Goal: Transaction & Acquisition: Book appointment/travel/reservation

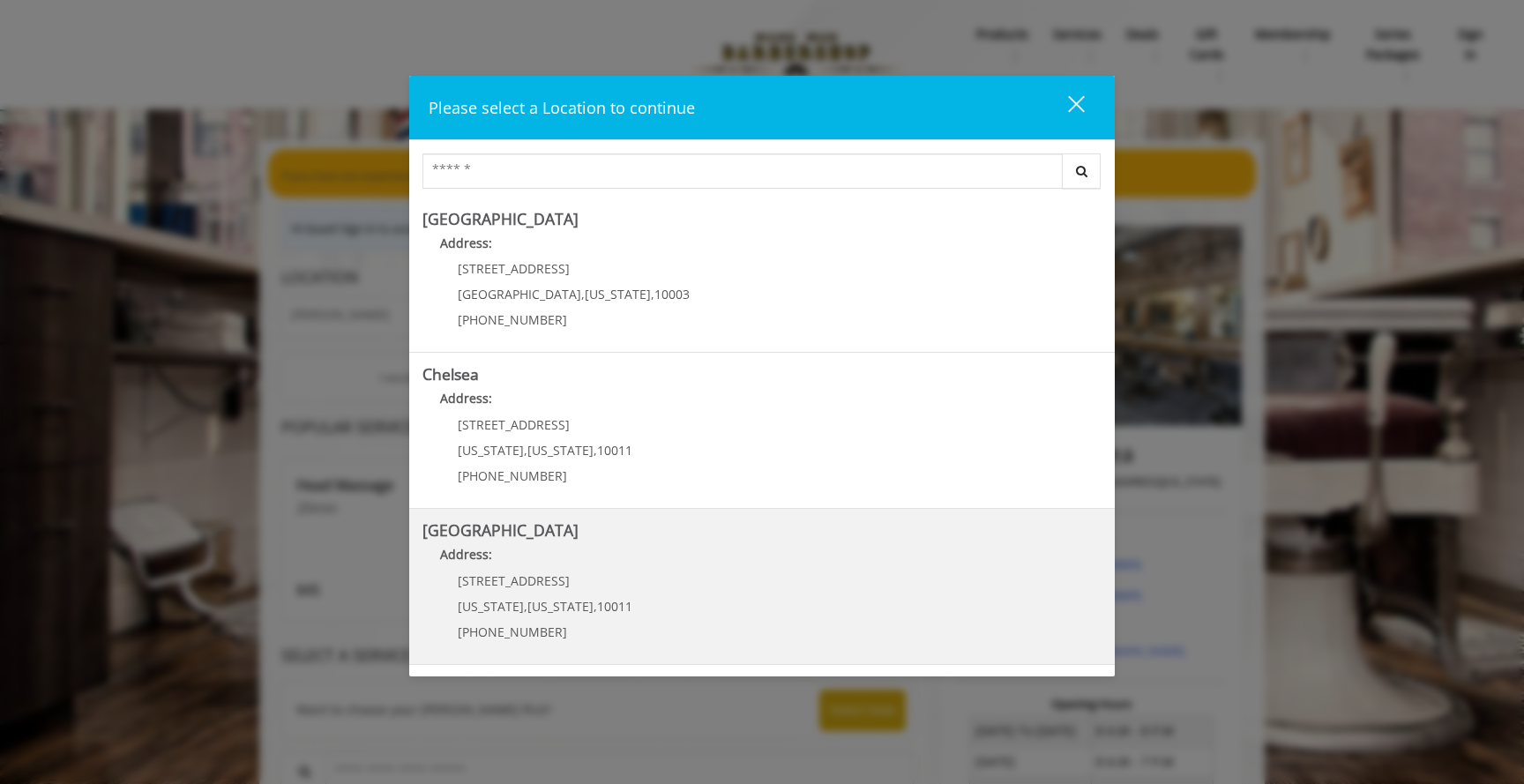
click at [680, 575] on Street "Chelsea 15th Street Address: 267 W 15th St New York , New York , 10011 (646) 85…" at bounding box center [762, 586] width 679 height 129
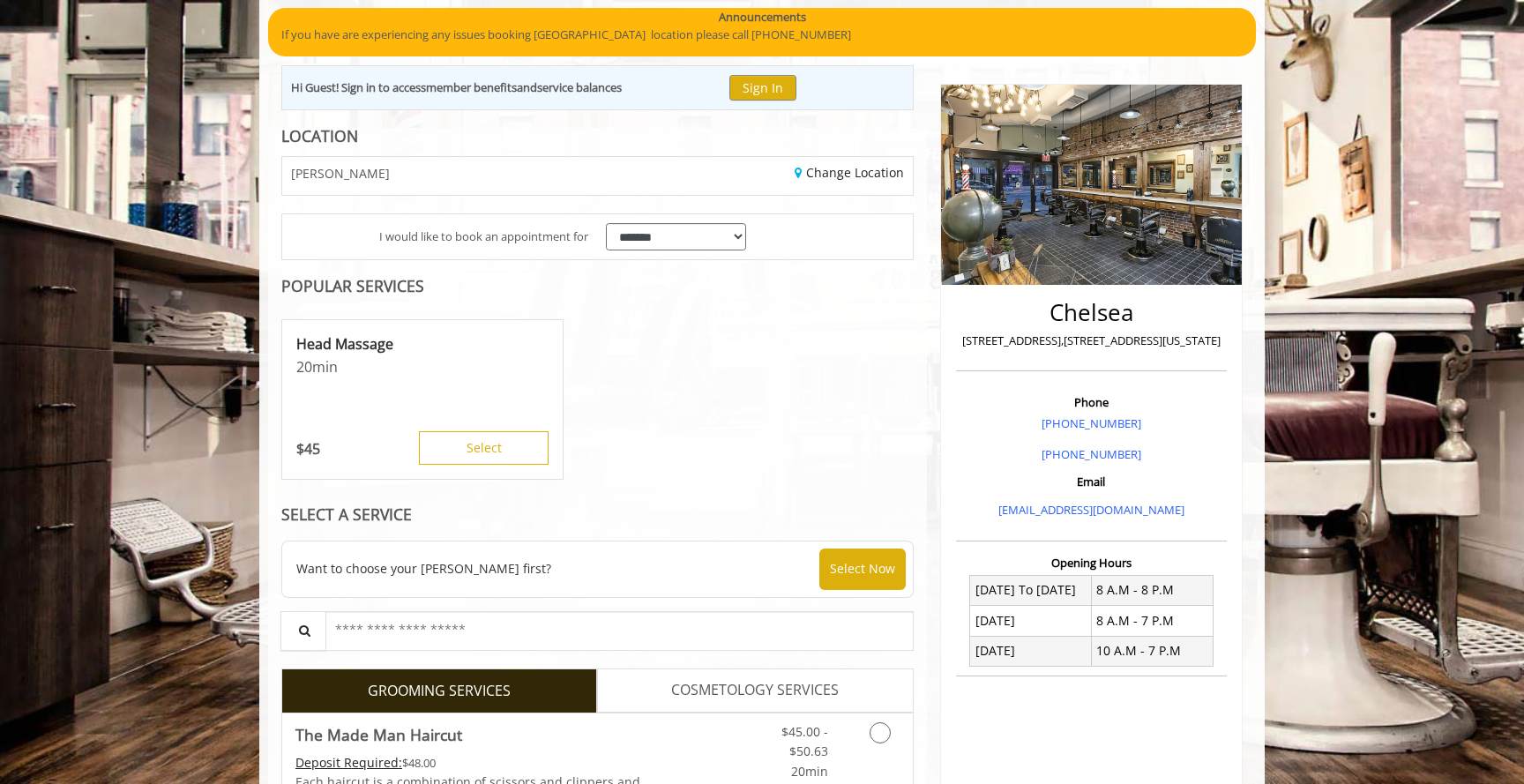
scroll to position [279, 0]
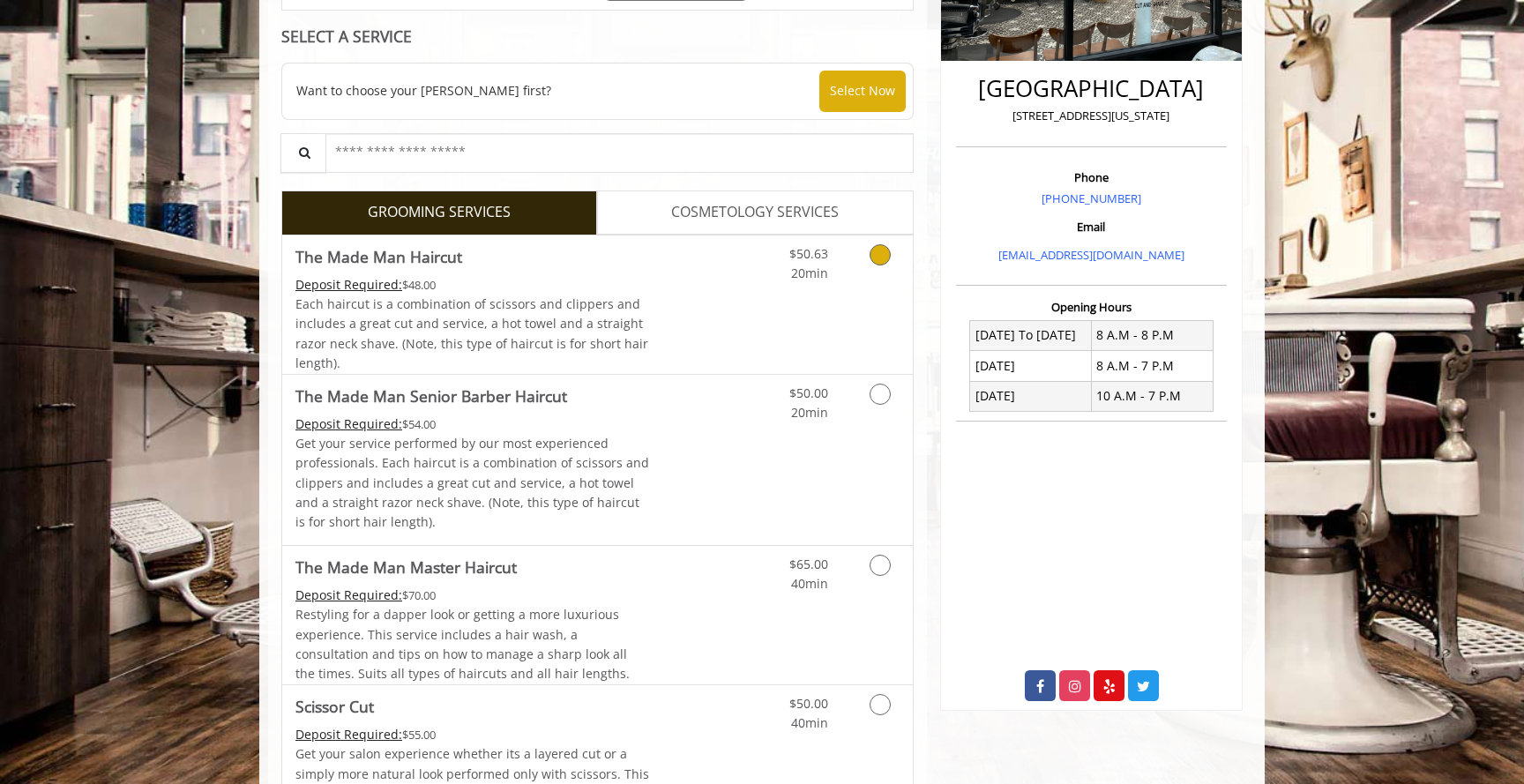
scroll to position [414, 0]
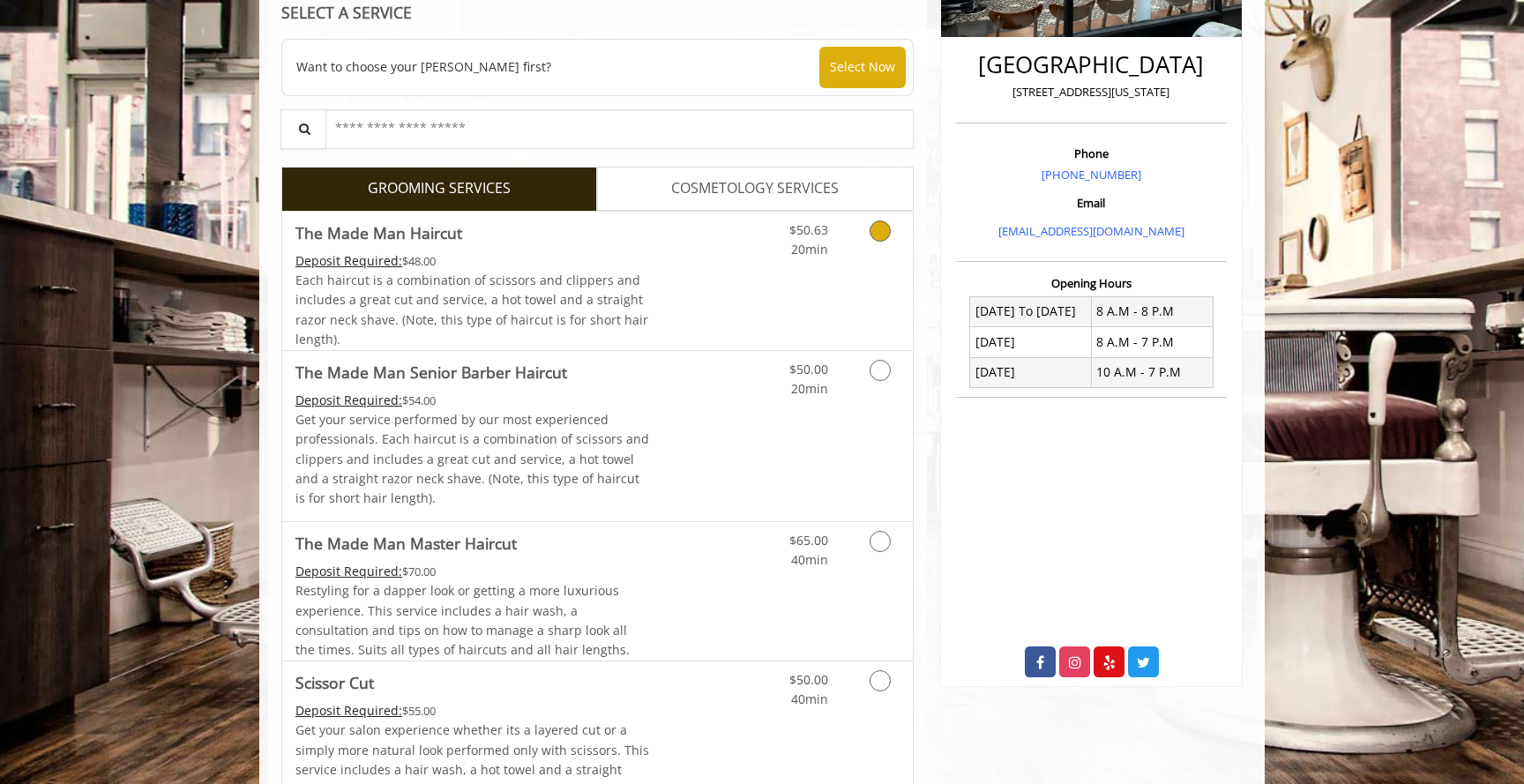
click at [537, 312] on span "Each haircut is a combination of scissors and clippers and includes a great cut…" at bounding box center [471, 309] width 353 height 76
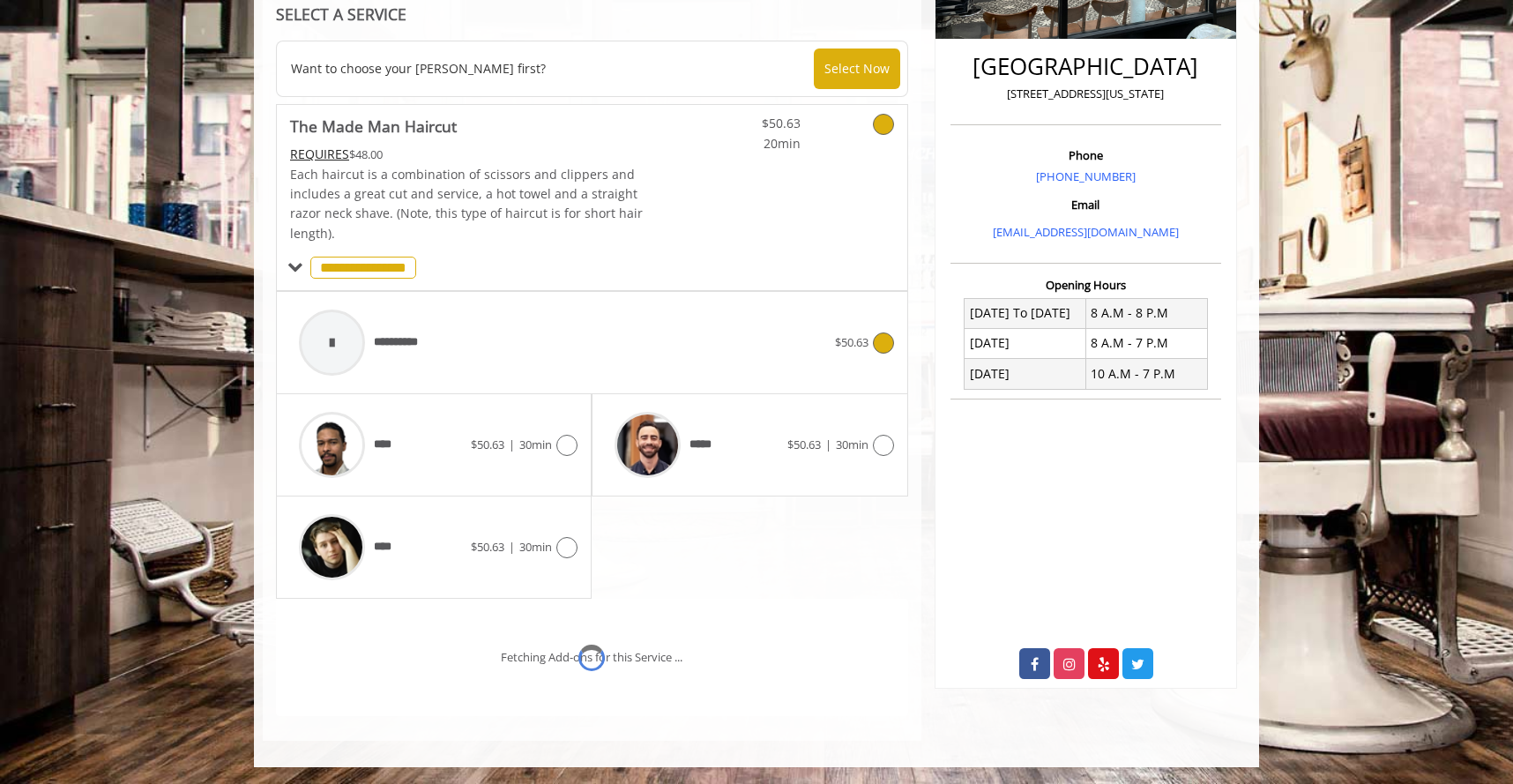
scroll to position [487, 0]
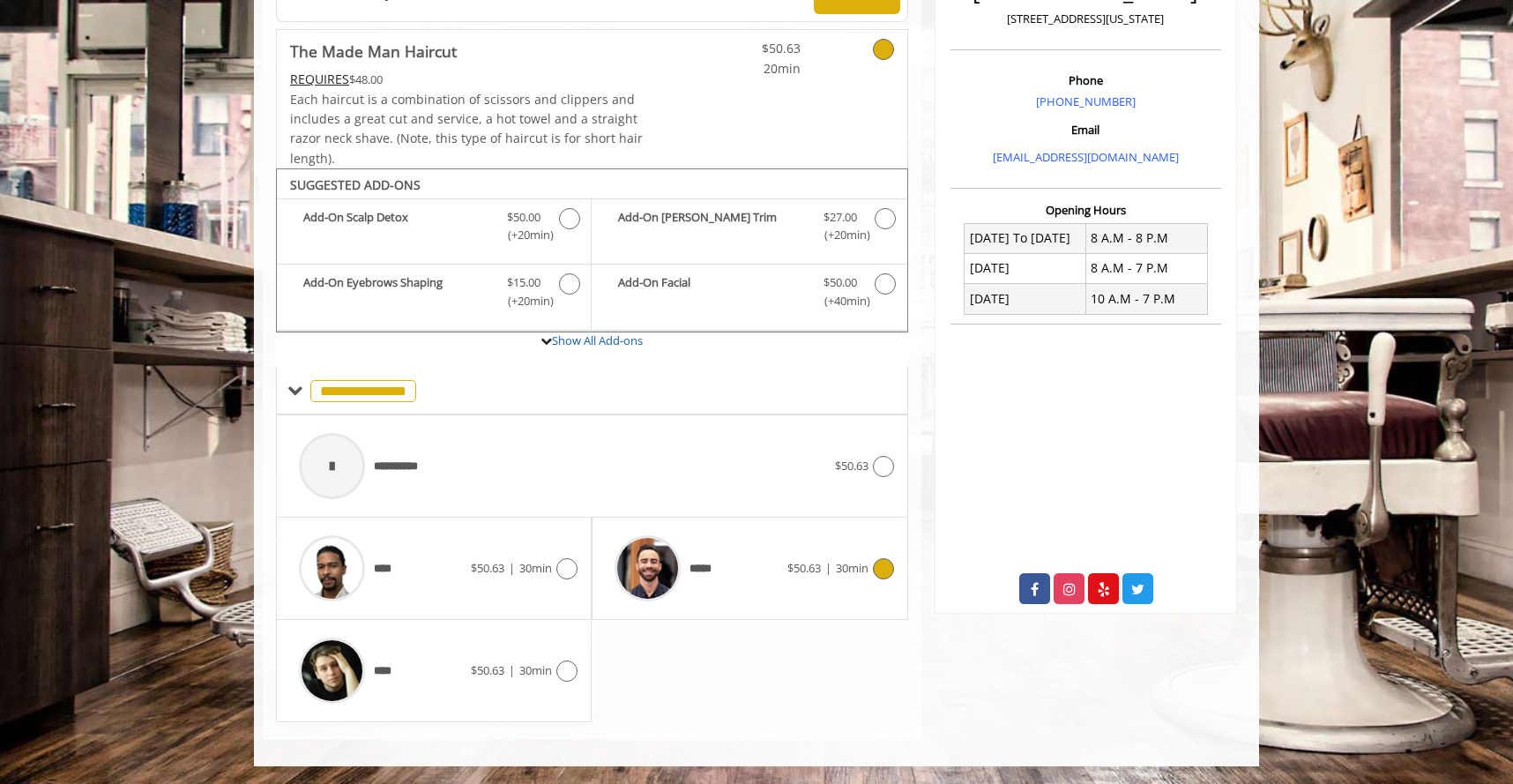
click at [752, 595] on div "*****" at bounding box center [696, 567] width 180 height 84
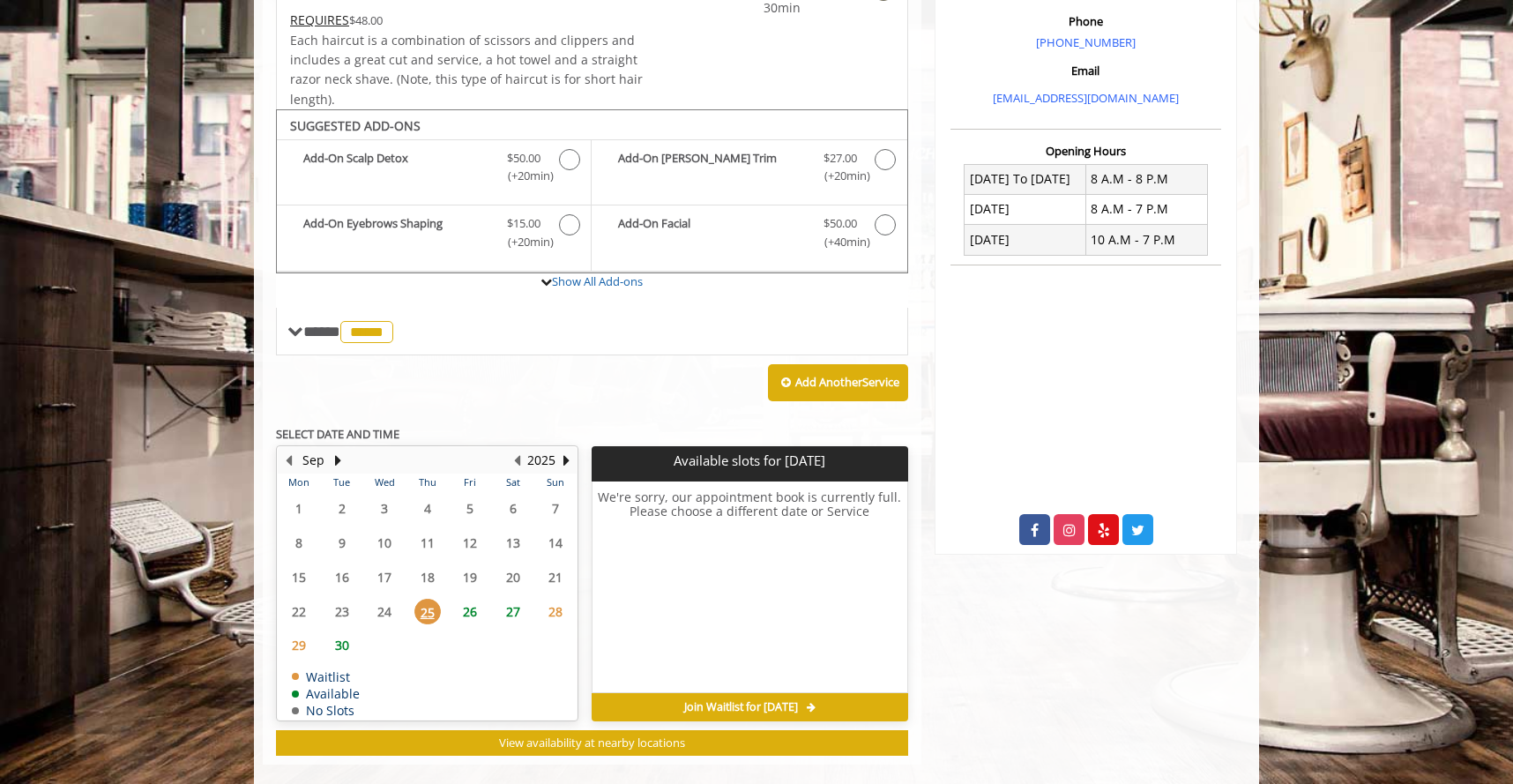
scroll to position [570, 0]
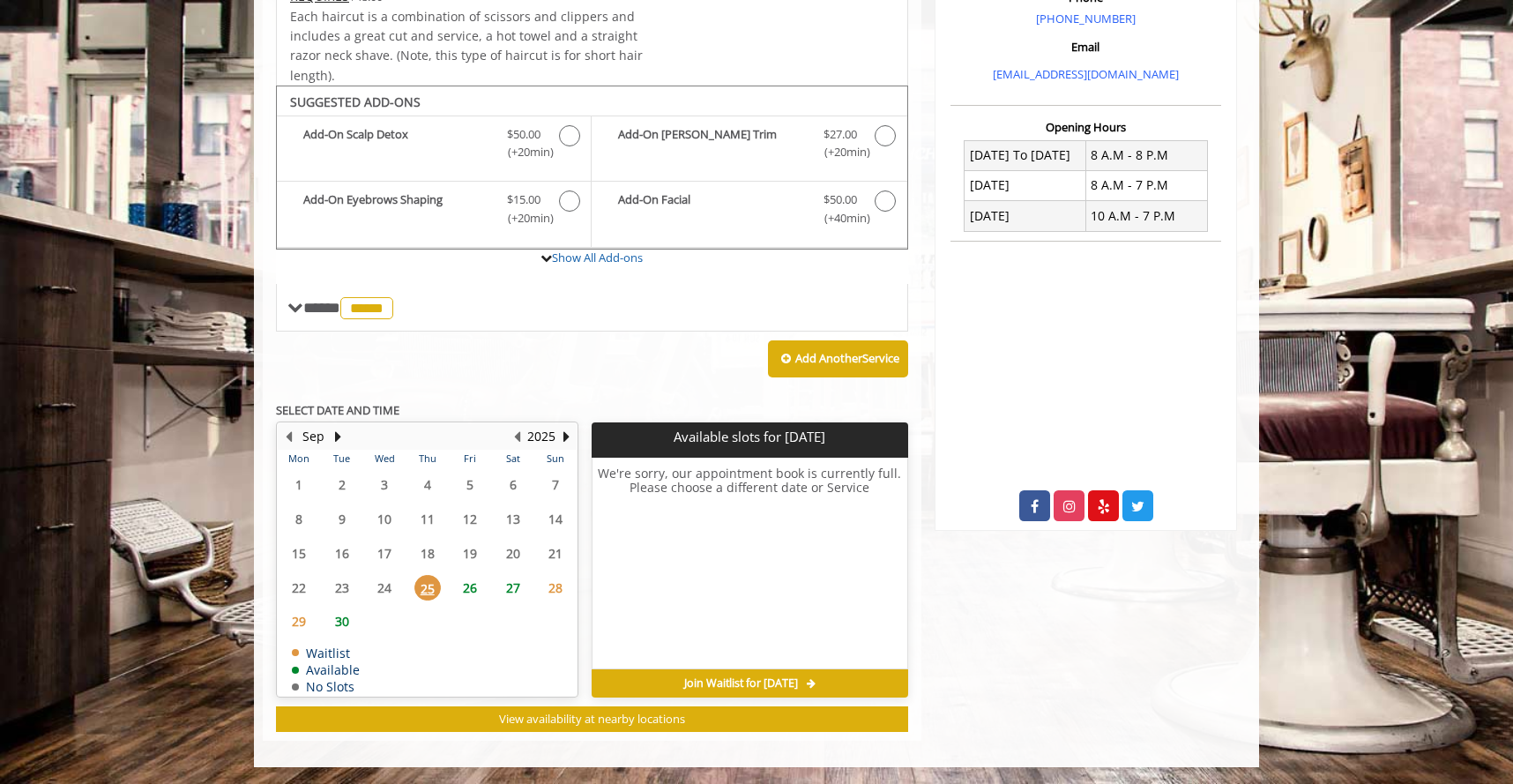
click at [475, 592] on span "26" at bounding box center [469, 587] width 26 height 25
